Goal: Information Seeking & Learning: Learn about a topic

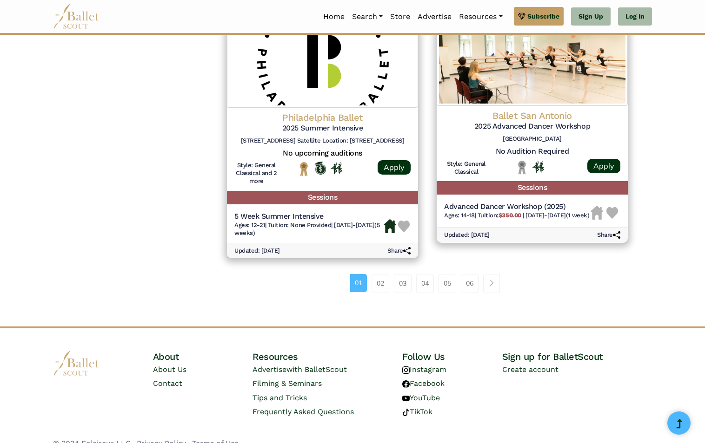
scroll to position [1249, 0]
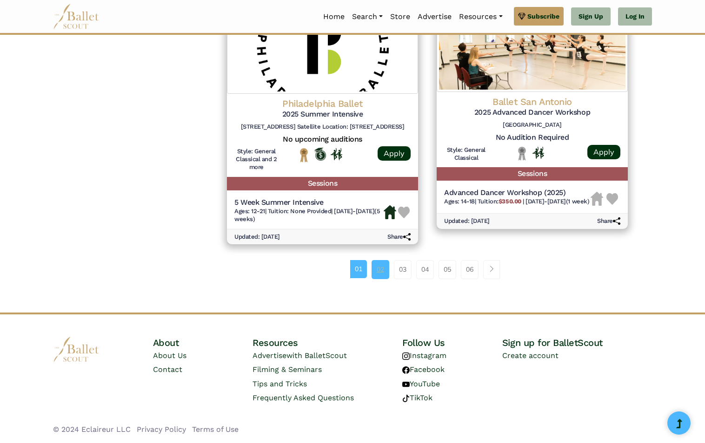
click at [378, 268] on link "02" at bounding box center [380, 269] width 18 height 19
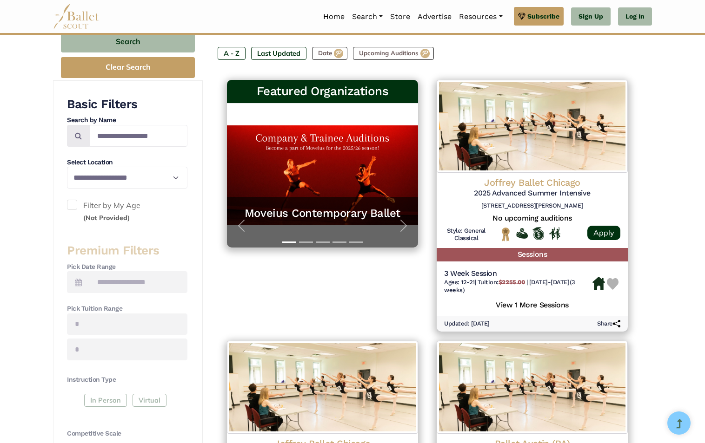
scroll to position [139, 0]
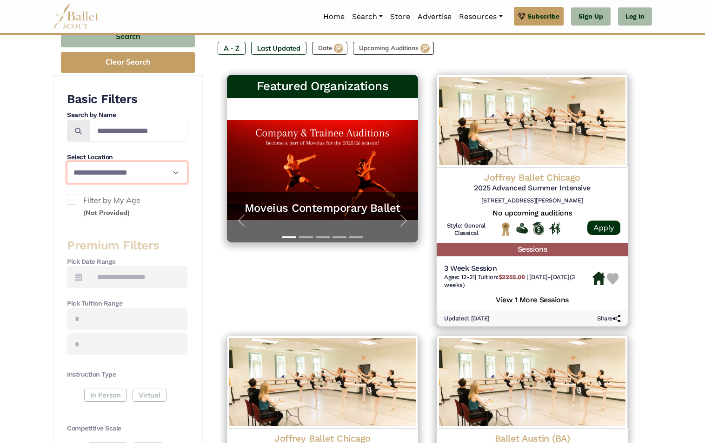
click at [169, 169] on select "**********" at bounding box center [127, 173] width 120 height 22
select select "**"
click at [67, 162] on select "**********" at bounding box center [127, 173] width 120 height 22
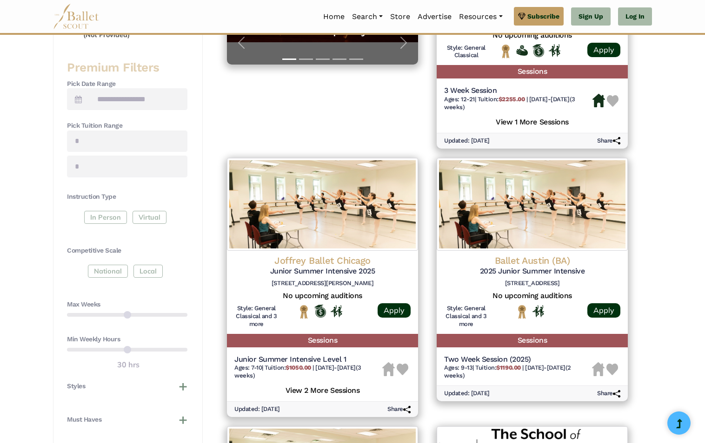
scroll to position [511, 0]
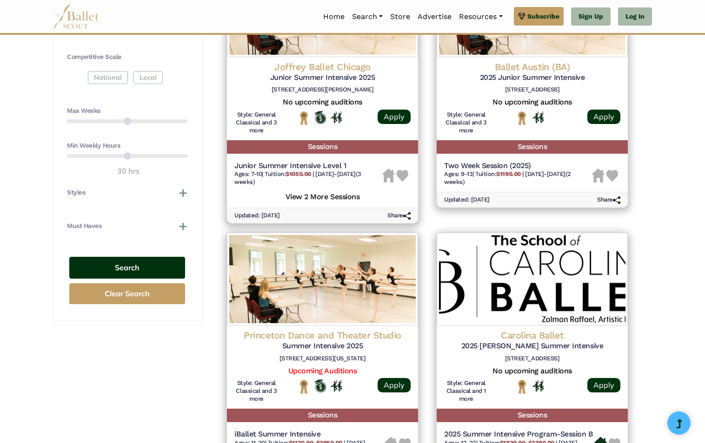
click at [161, 261] on button "Search" at bounding box center [127, 268] width 116 height 22
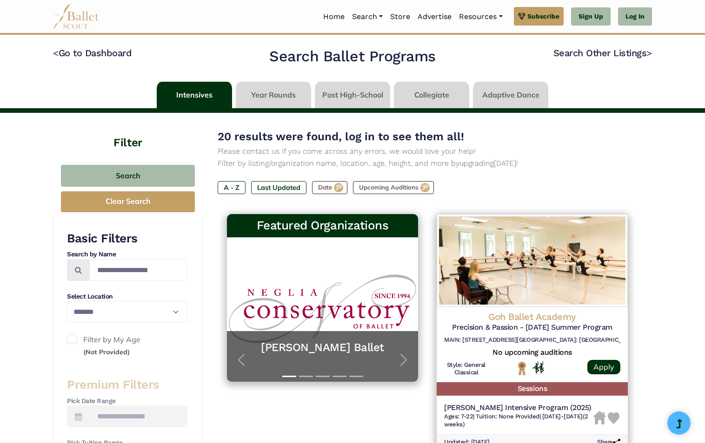
select select "**"
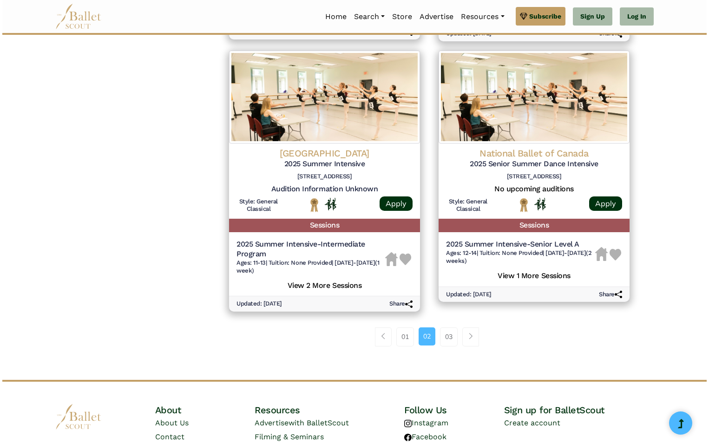
scroll to position [1208, 0]
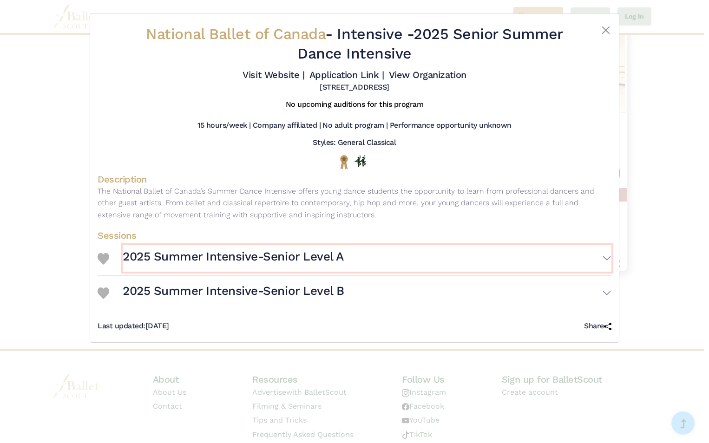
click at [576, 255] on button "2025 Summer Intensive-Senior Level A" at bounding box center [367, 258] width 489 height 27
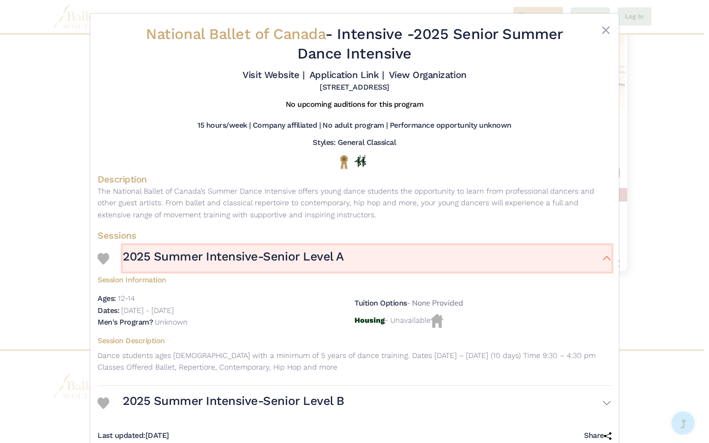
scroll to position [22, 0]
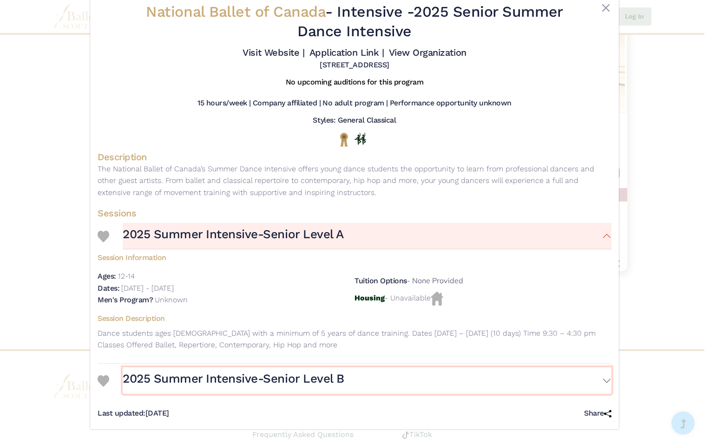
click at [587, 382] on button "2025 Summer Intensive-Senior Level B" at bounding box center [367, 381] width 489 height 27
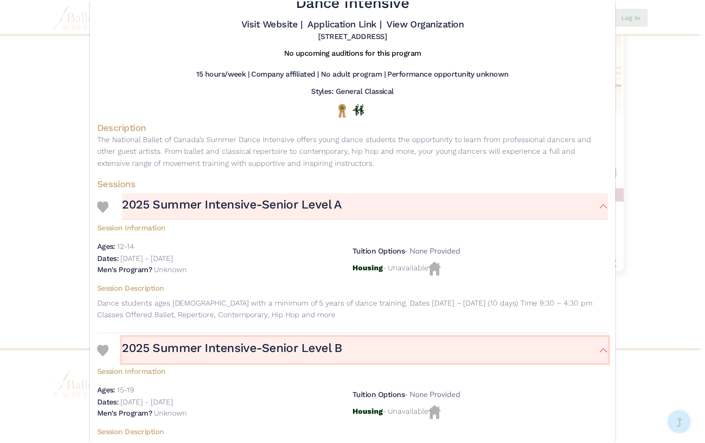
scroll to position [0, 0]
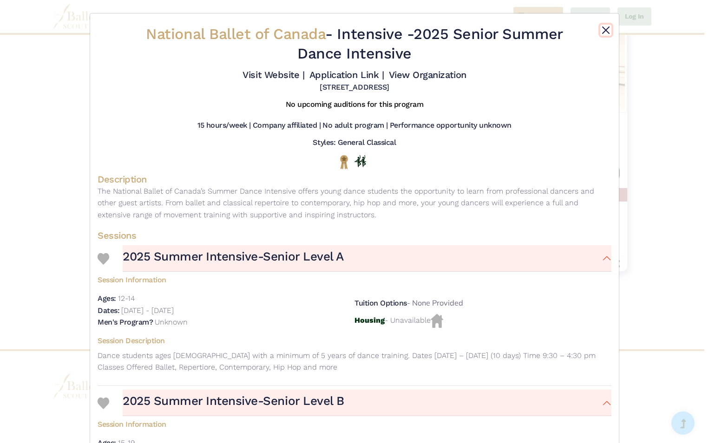
click at [602, 28] on button "Close" at bounding box center [605, 30] width 11 height 11
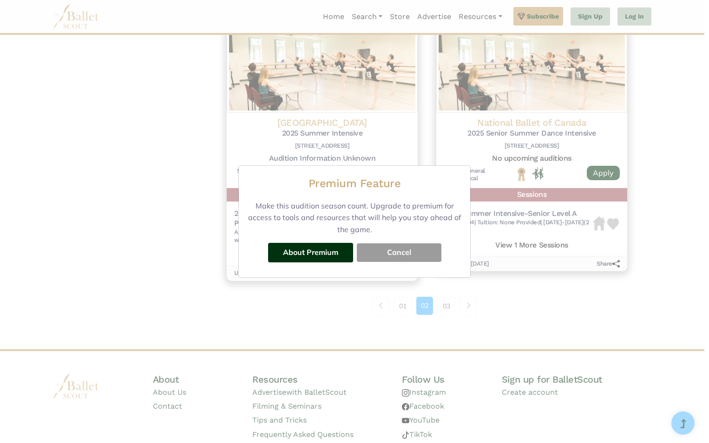
click at [412, 255] on button "Cancel" at bounding box center [399, 253] width 85 height 19
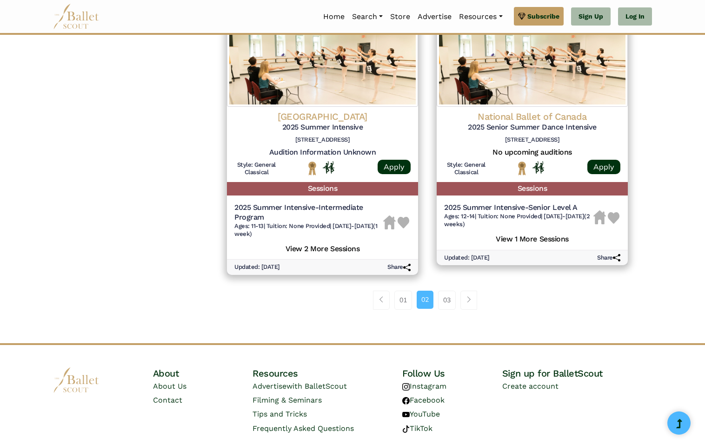
scroll to position [1168, 0]
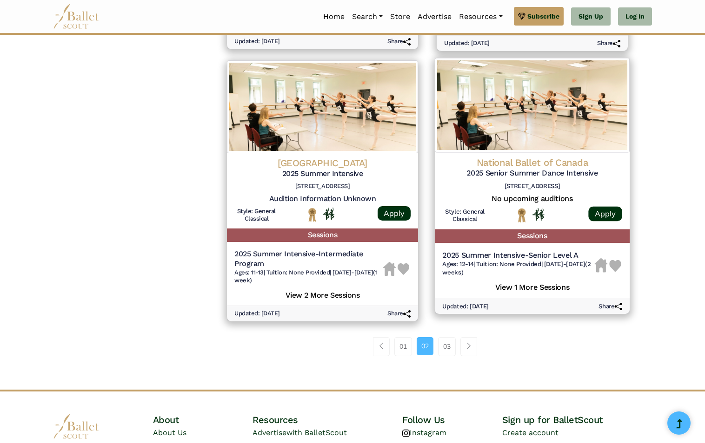
click at [507, 293] on h5 "View 1 More Sessions" at bounding box center [532, 287] width 180 height 12
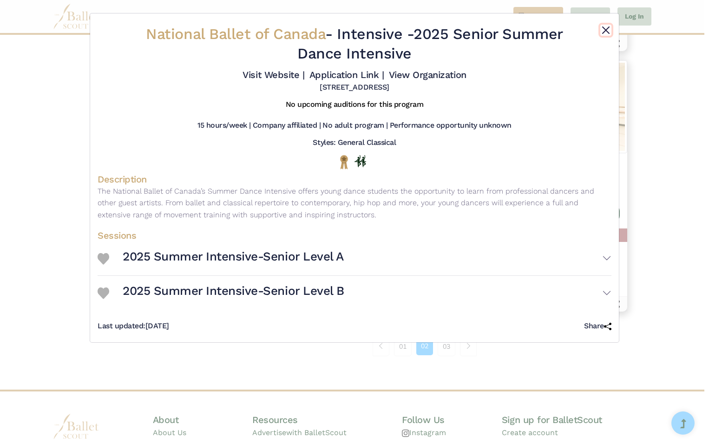
click at [611, 32] on button "Close" at bounding box center [605, 30] width 11 height 11
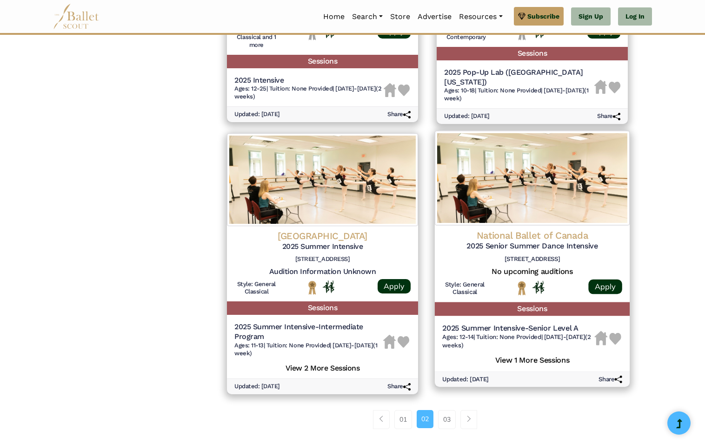
scroll to position [1261, 0]
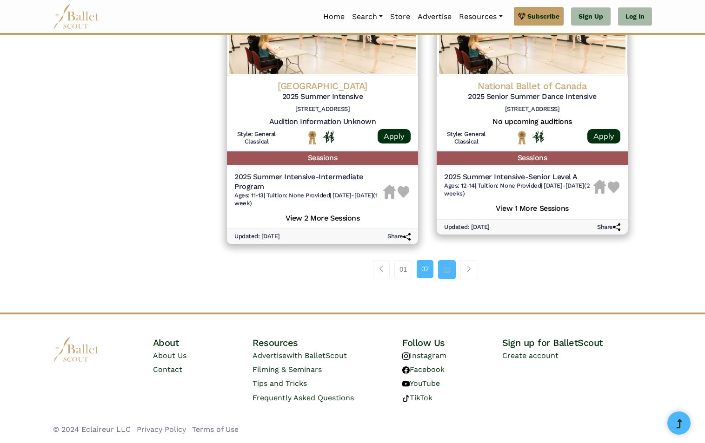
click at [447, 273] on link "03" at bounding box center [447, 269] width 18 height 19
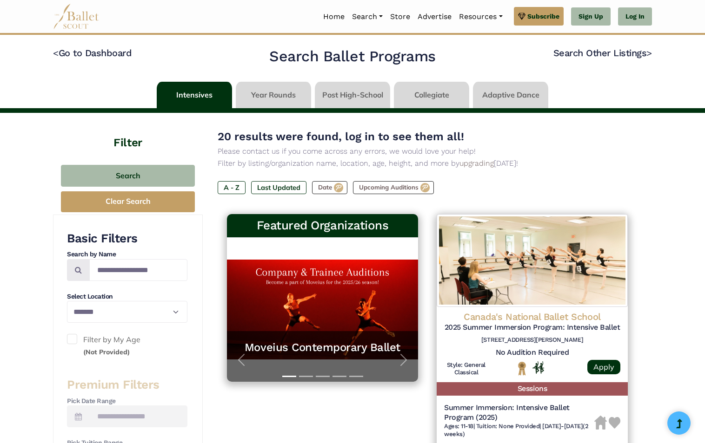
select select "**"
click at [186, 99] on link at bounding box center [194, 95] width 75 height 26
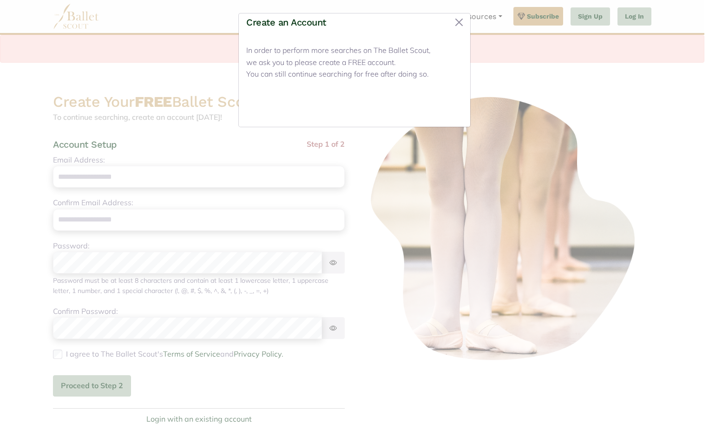
click at [448, 111] on button "Close" at bounding box center [445, 109] width 35 height 22
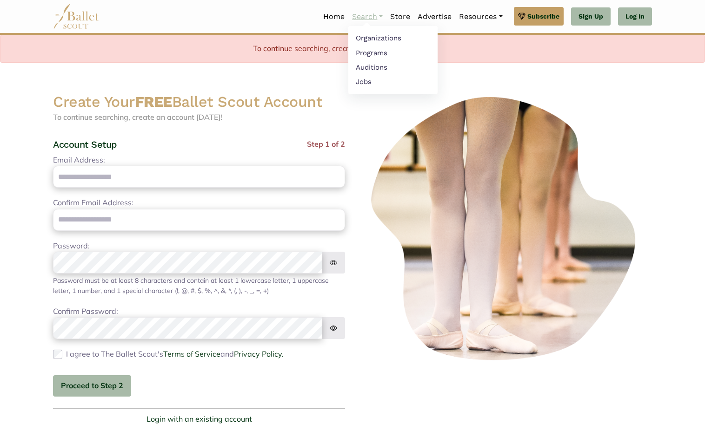
click at [369, 18] on link "Search" at bounding box center [367, 17] width 38 height 20
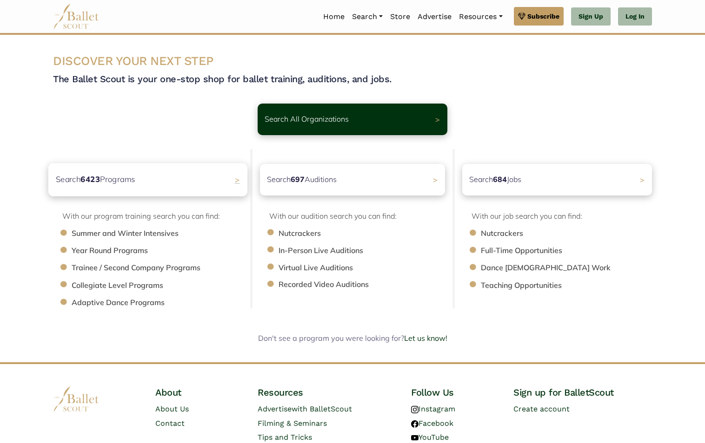
click at [144, 183] on div "Search 6423 Programs >" at bounding box center [147, 179] width 199 height 33
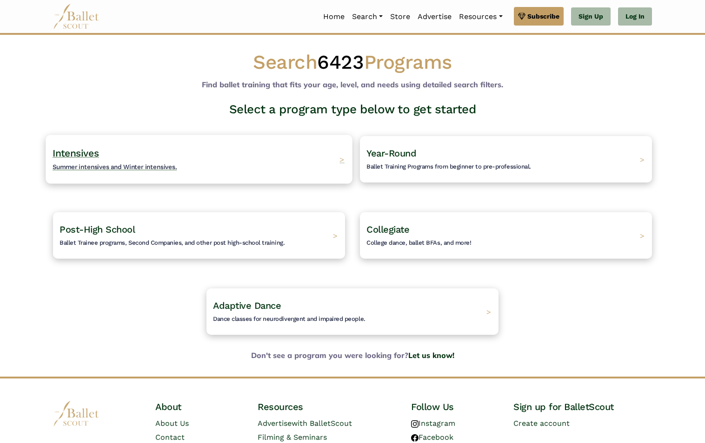
click at [163, 153] on h4 "Intensives Summer intensives and Winter intensives." at bounding box center [115, 160] width 125 height 26
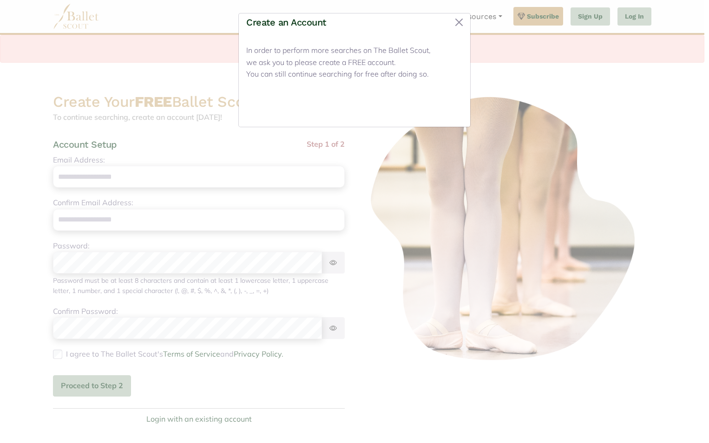
click at [436, 110] on button "Close" at bounding box center [445, 109] width 35 height 22
